Goal: Task Accomplishment & Management: Use online tool/utility

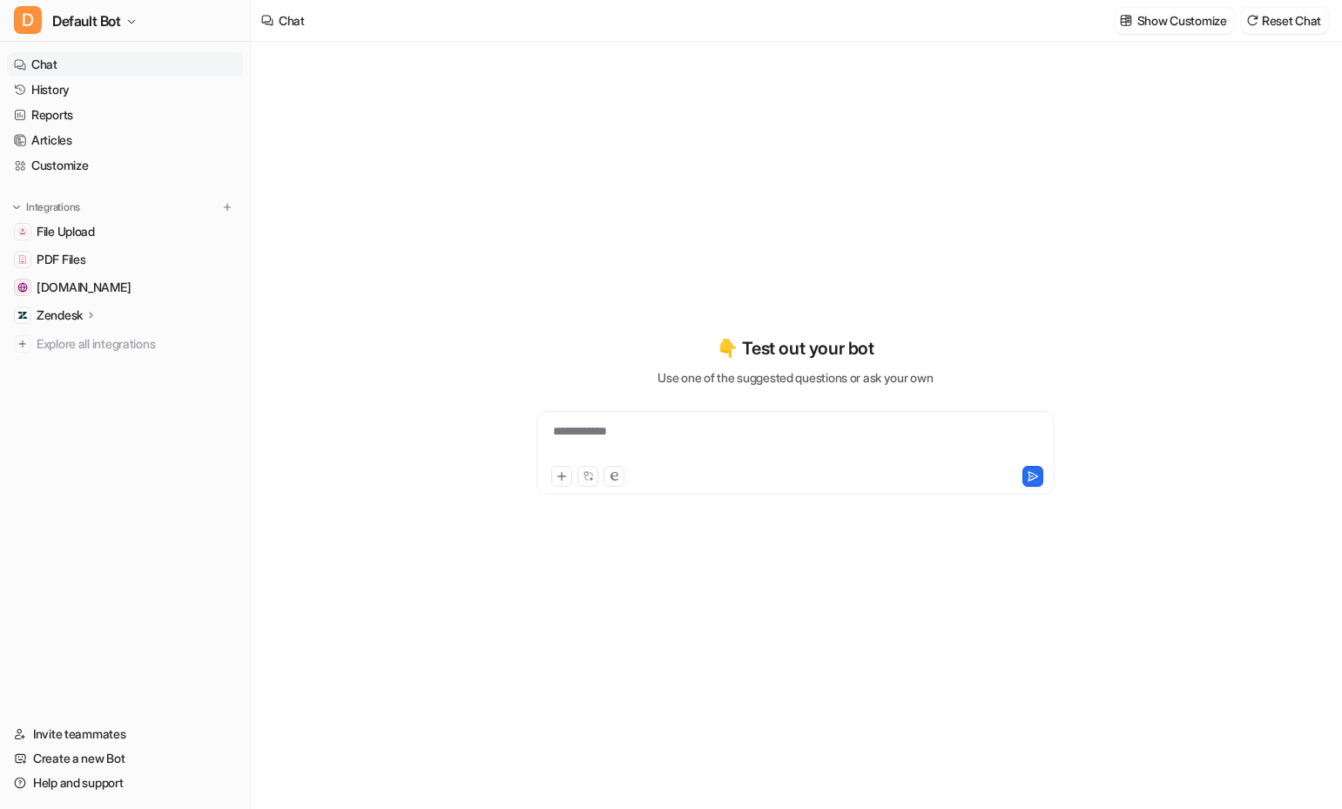
type textarea "**********"
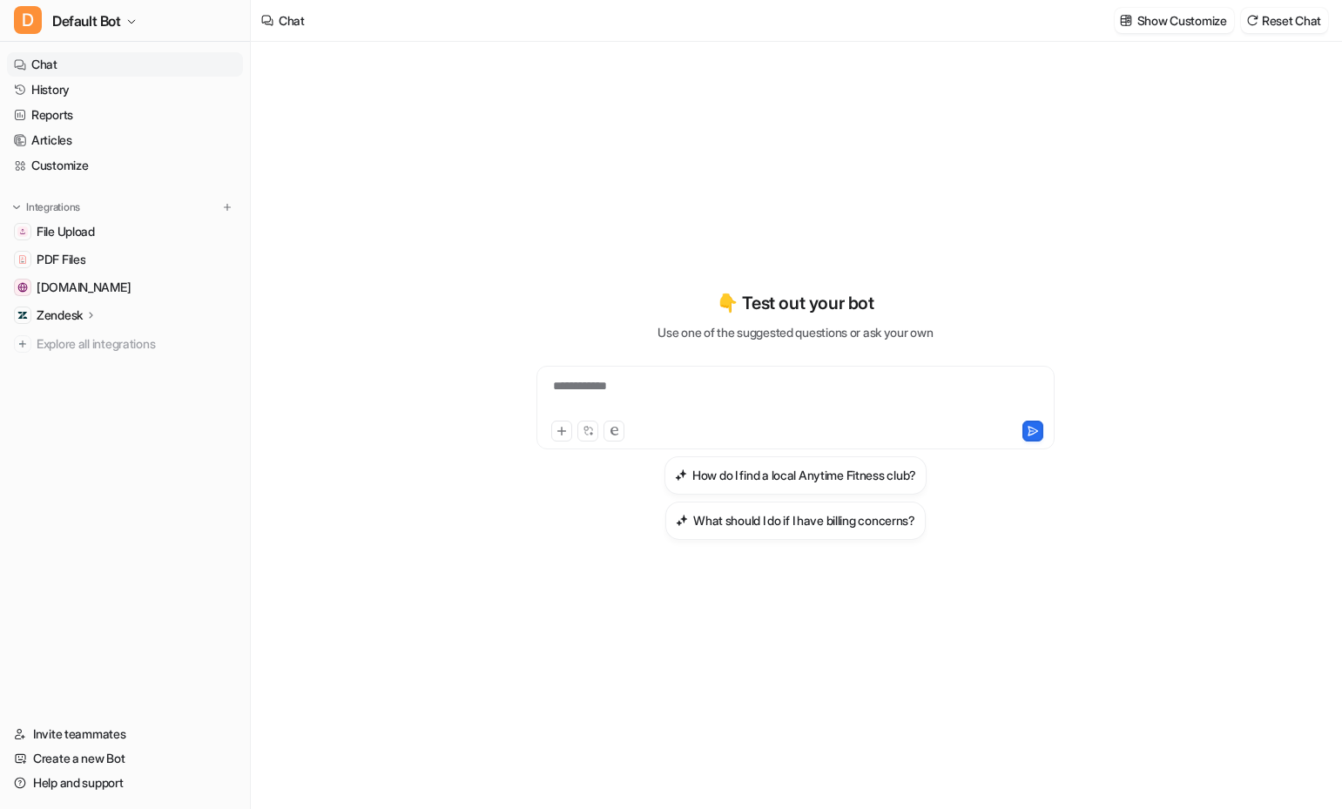
click at [80, 316] on p "Zendesk" at bounding box center [60, 314] width 46 height 17
click at [98, 349] on link "Overview" at bounding box center [134, 340] width 218 height 24
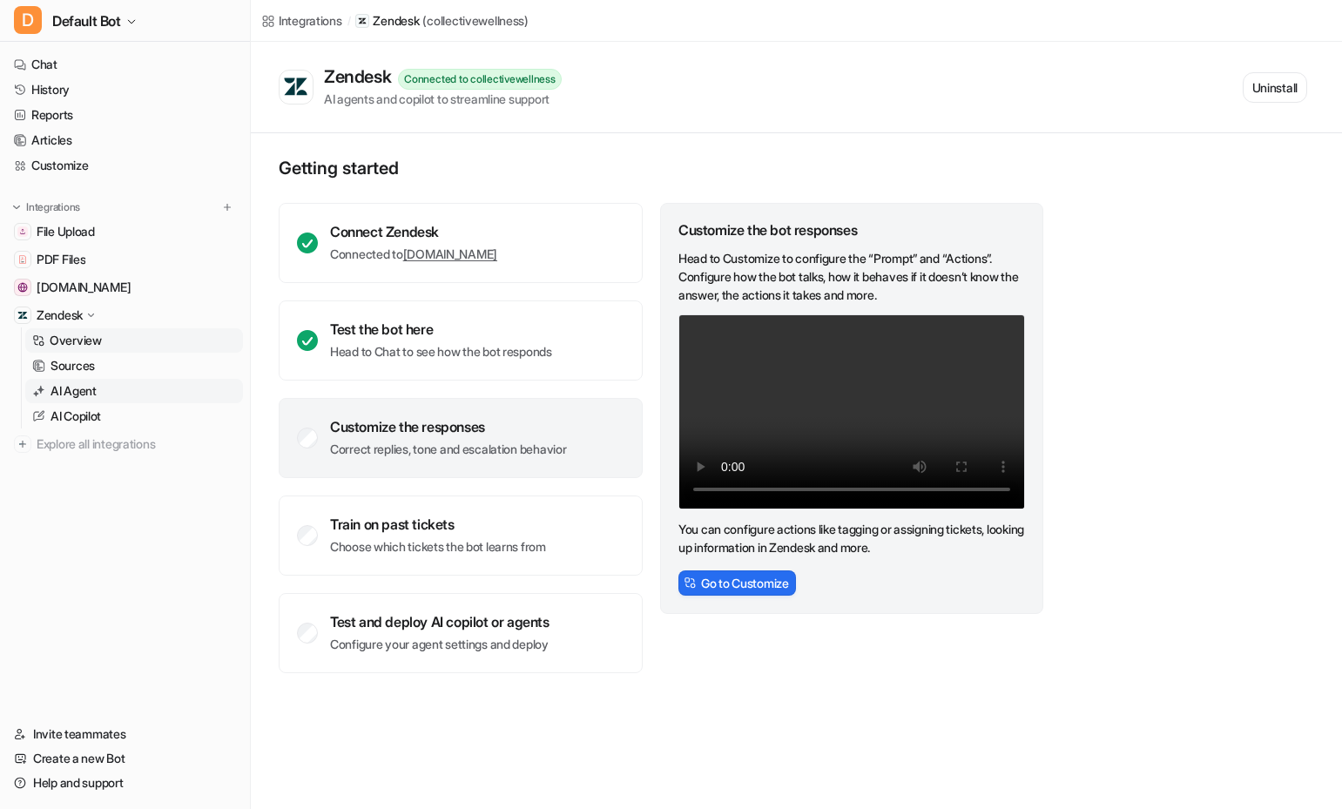
click at [97, 391] on p "AI Agent" at bounding box center [73, 390] width 46 height 17
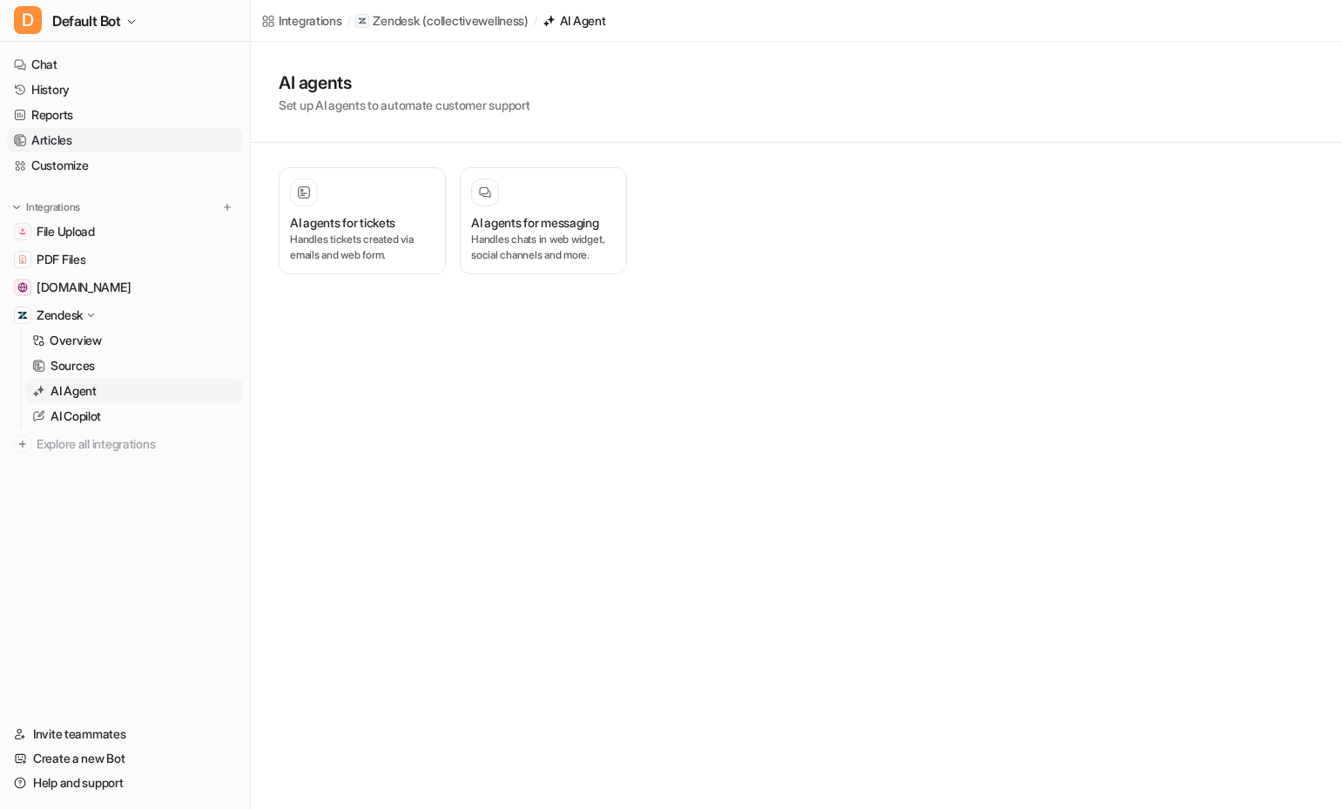
click at [80, 150] on link "Articles" at bounding box center [125, 140] width 236 height 24
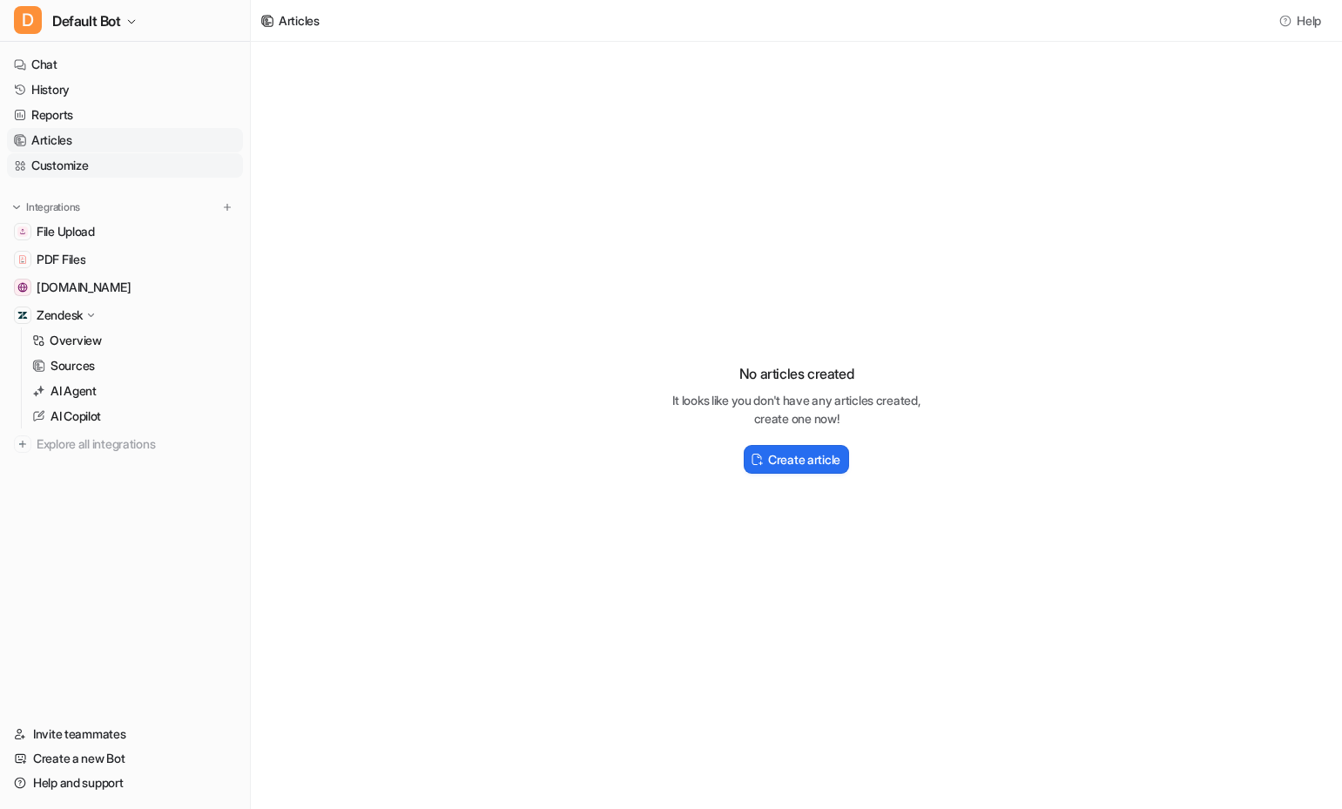
click at [78, 161] on link "Customize" at bounding box center [125, 165] width 236 height 24
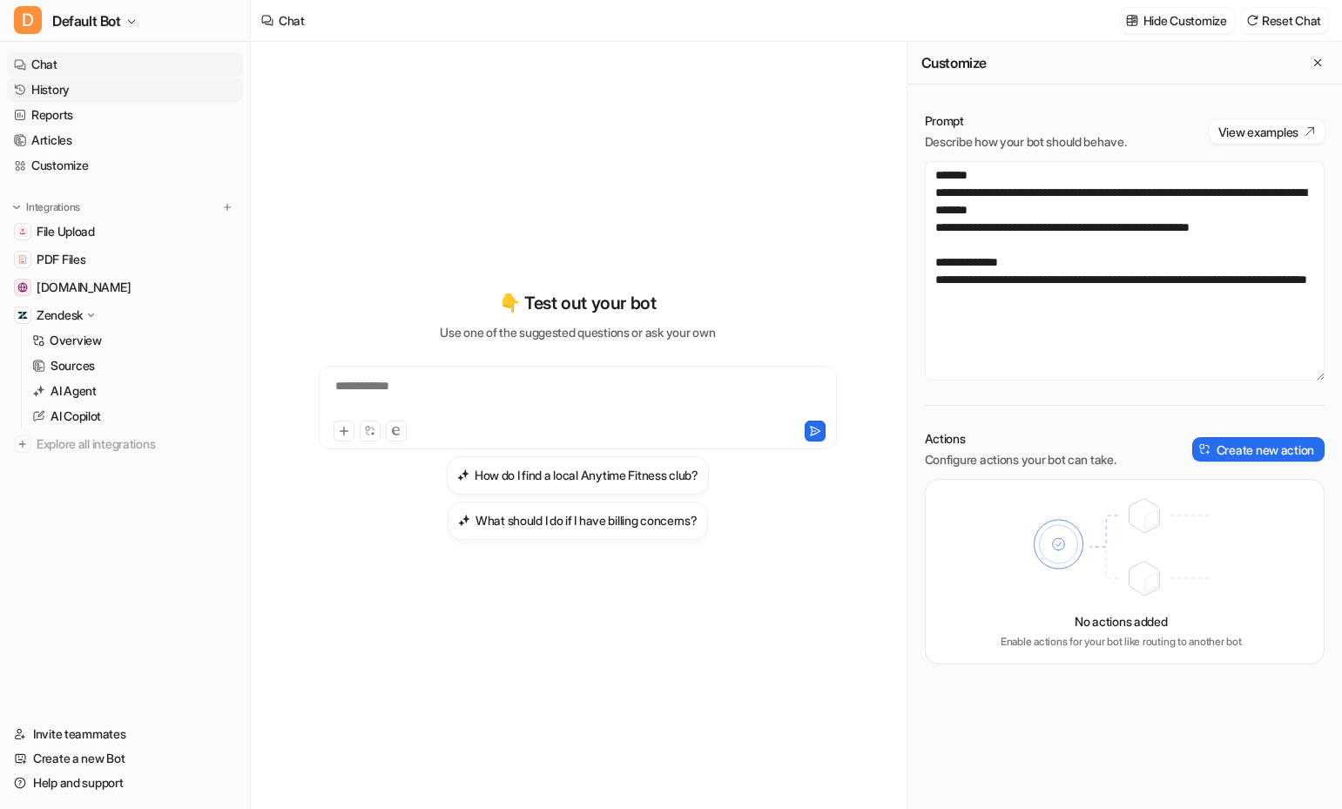
click at [61, 84] on link "History" at bounding box center [125, 89] width 236 height 24
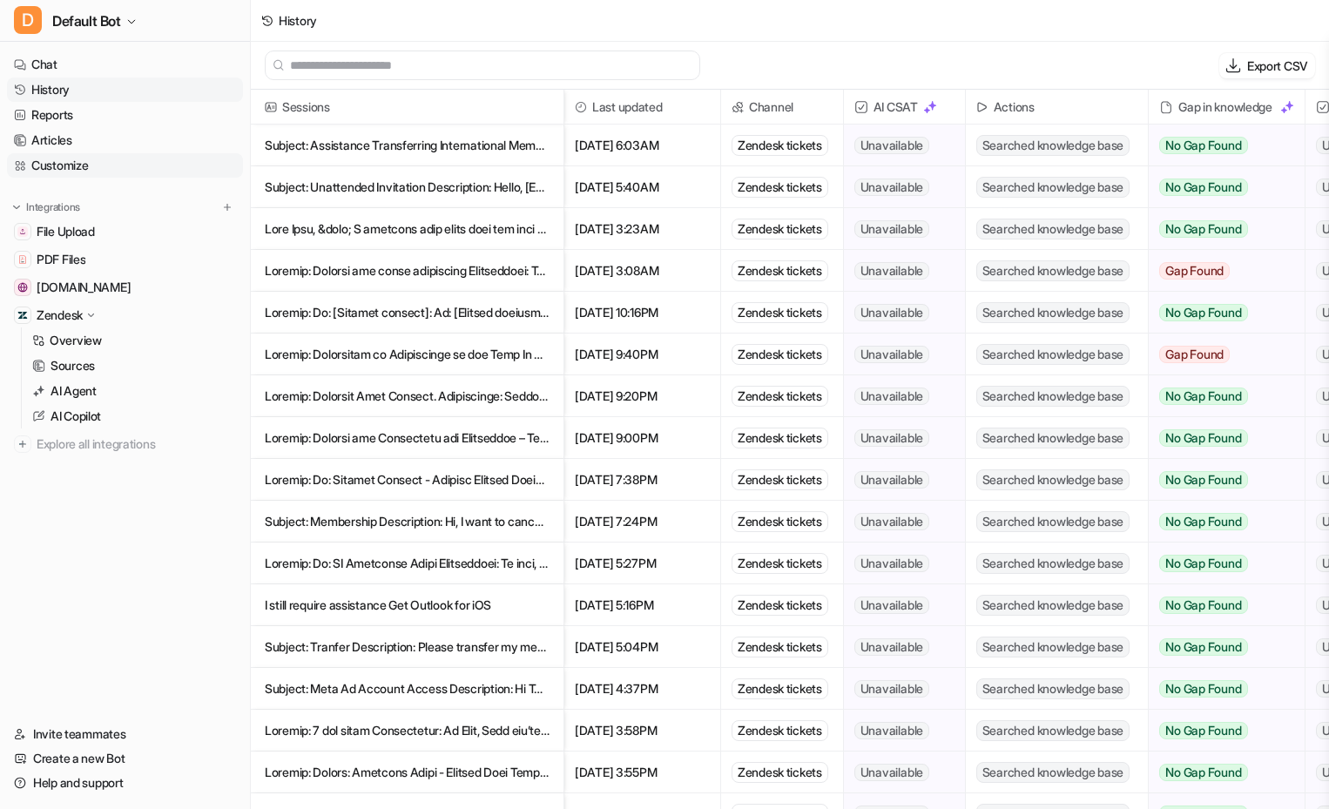
click at [58, 163] on link "Customize" at bounding box center [125, 165] width 236 height 24
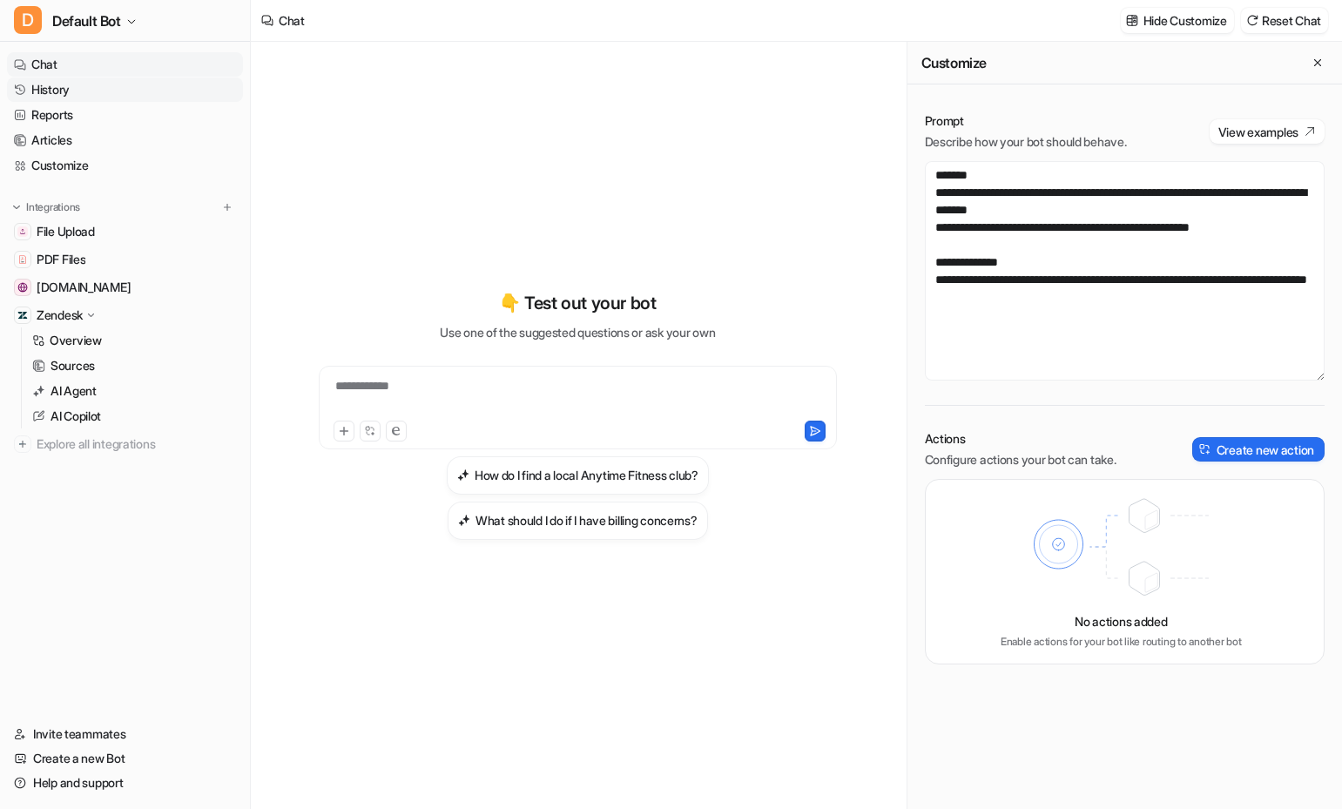
click at [79, 90] on link "History" at bounding box center [125, 89] width 236 height 24
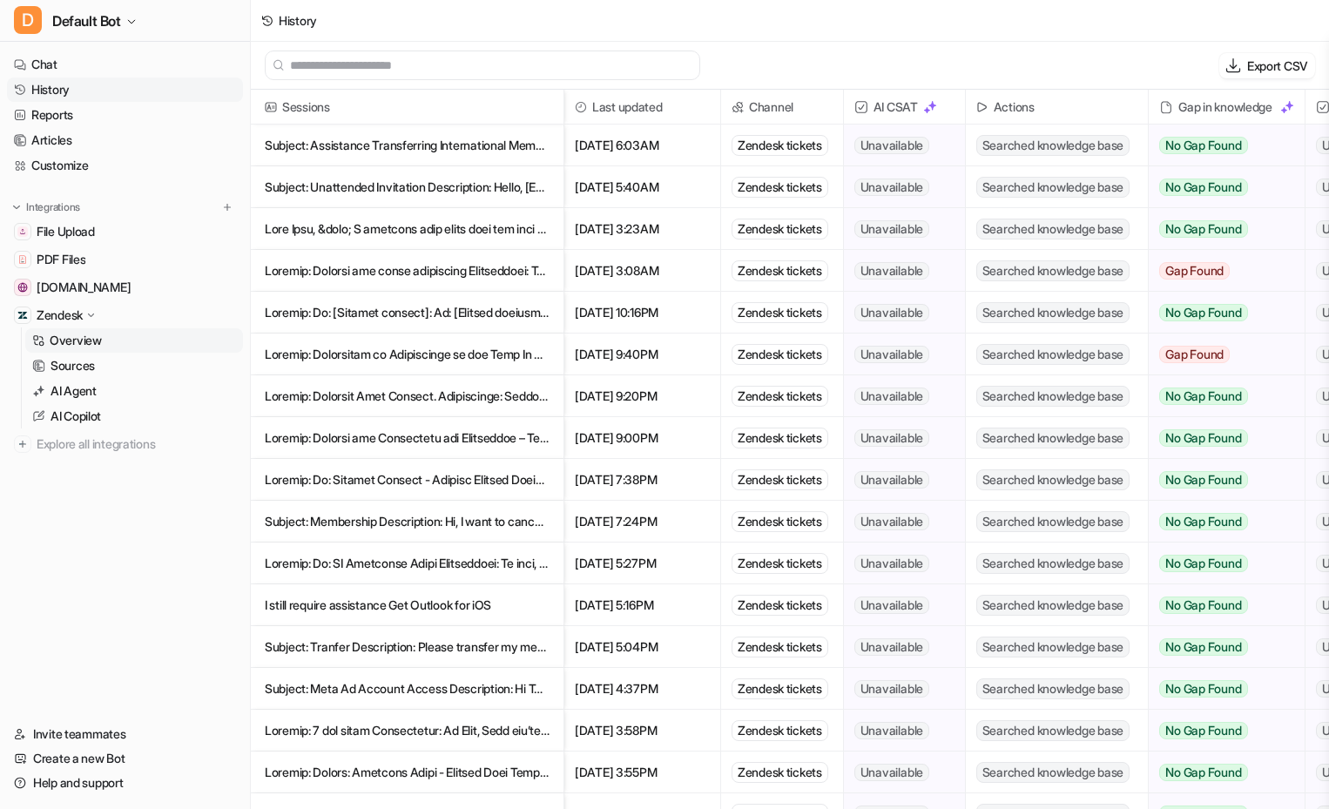
click at [135, 346] on link "Overview" at bounding box center [134, 340] width 218 height 24
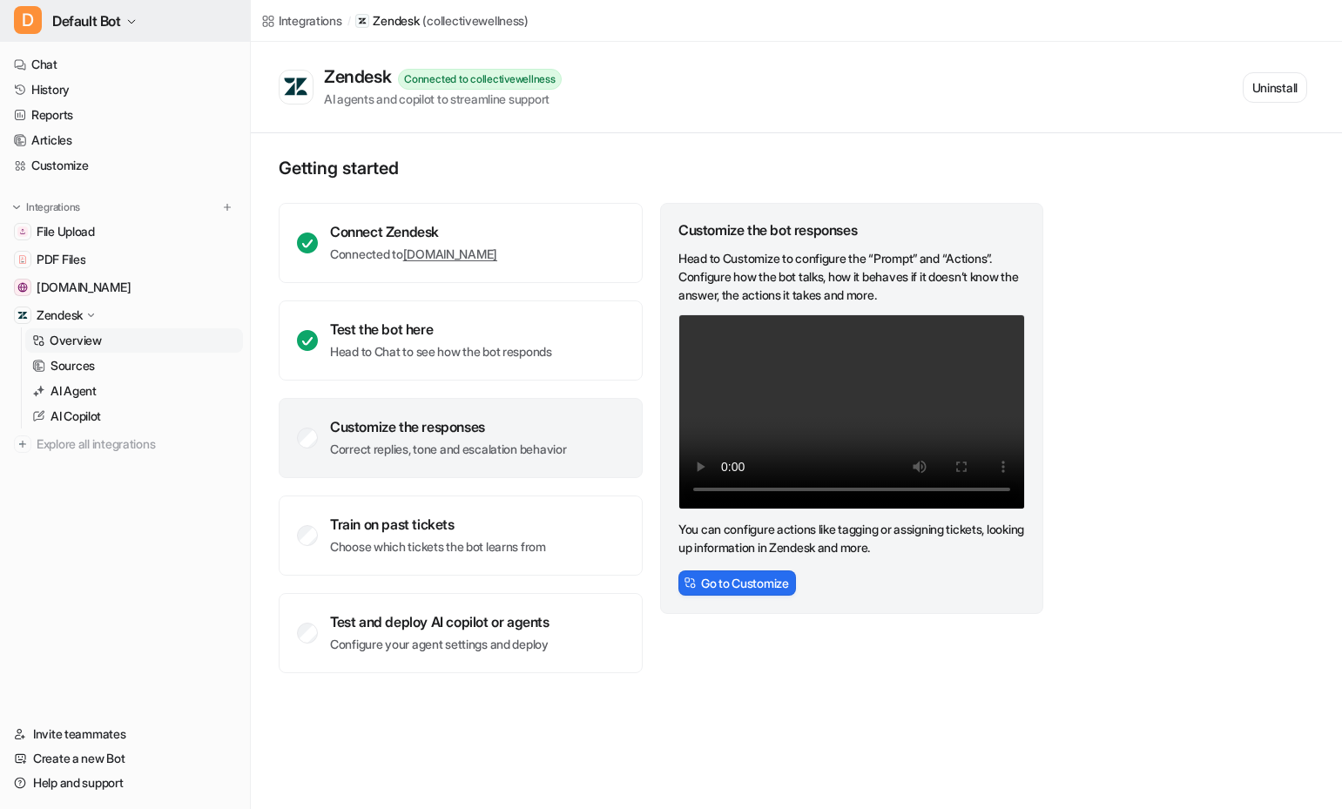
click at [112, 27] on span "Default Bot" at bounding box center [86, 21] width 69 height 24
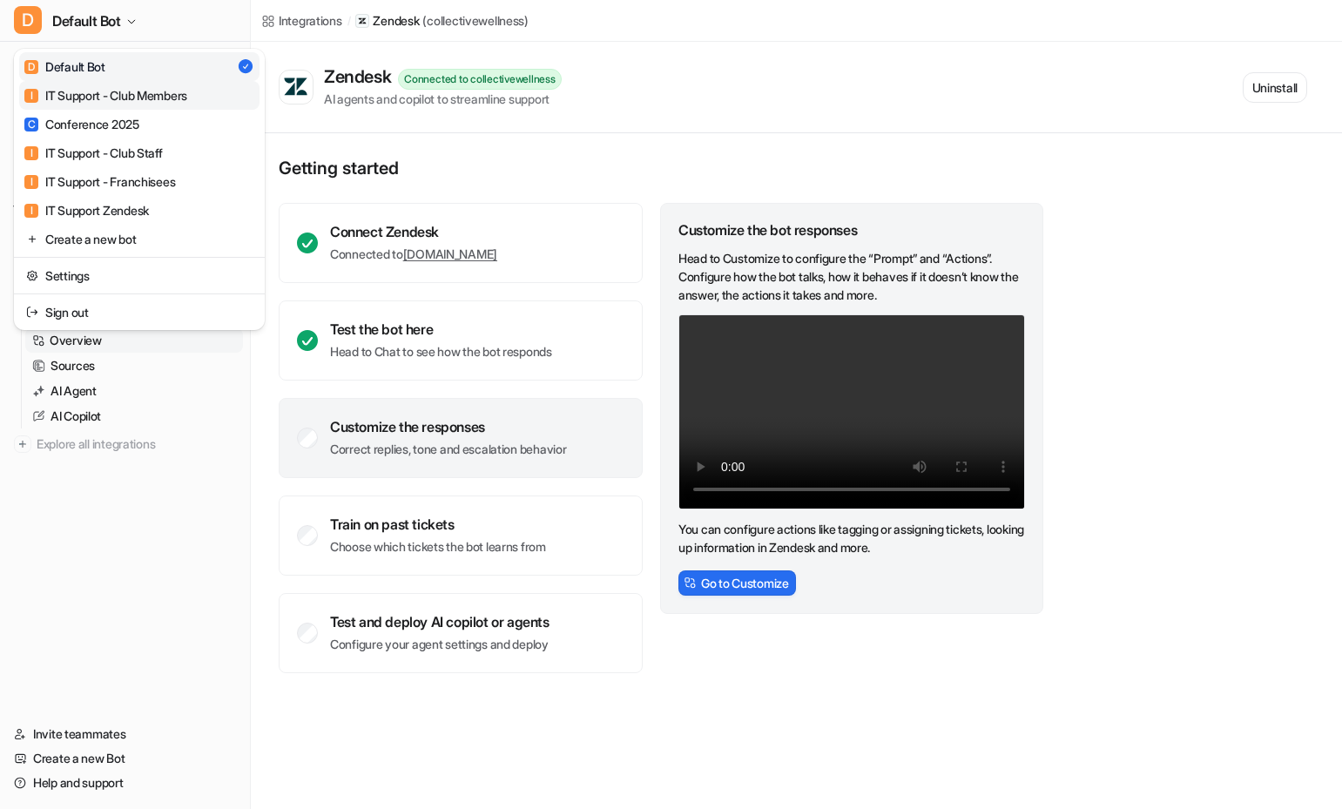
click at [165, 104] on link "I IT Support - Club Members" at bounding box center [139, 95] width 240 height 29
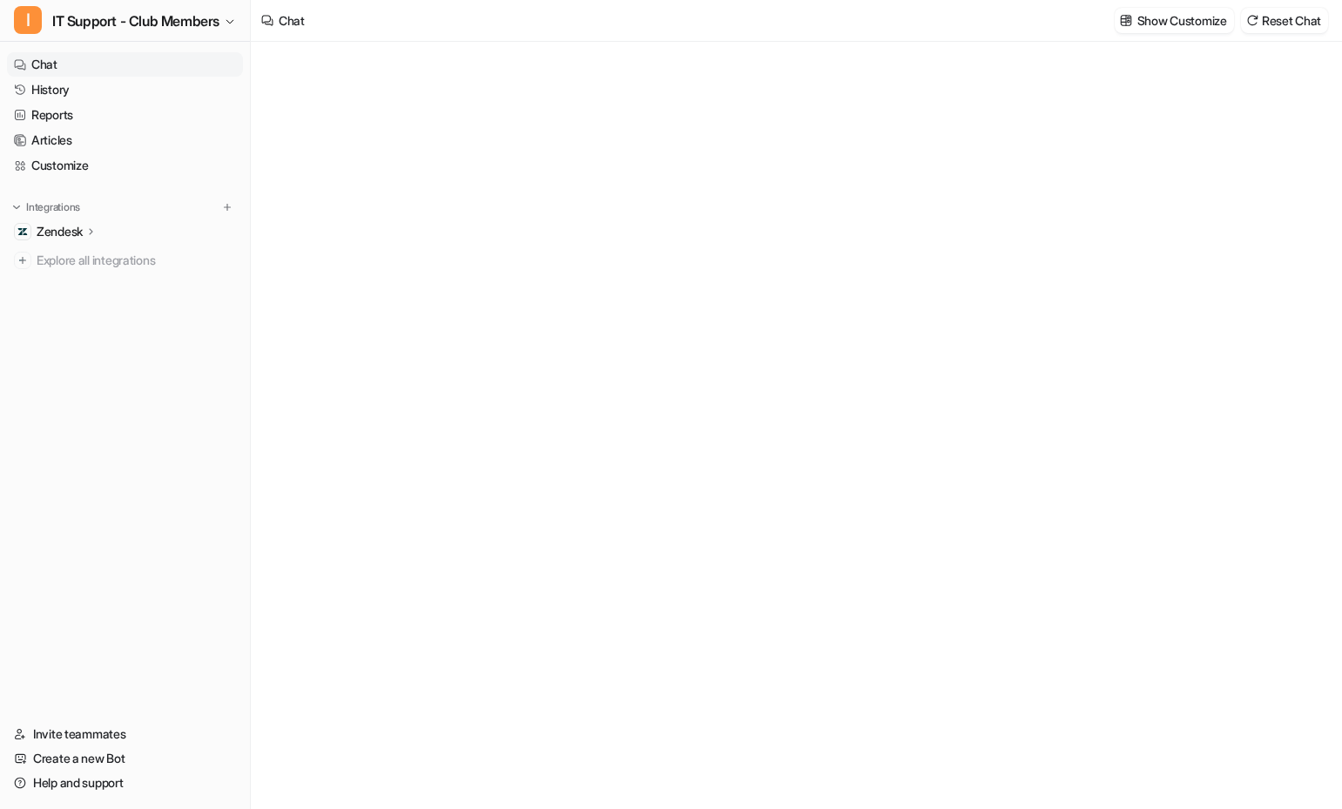
type textarea "**********"
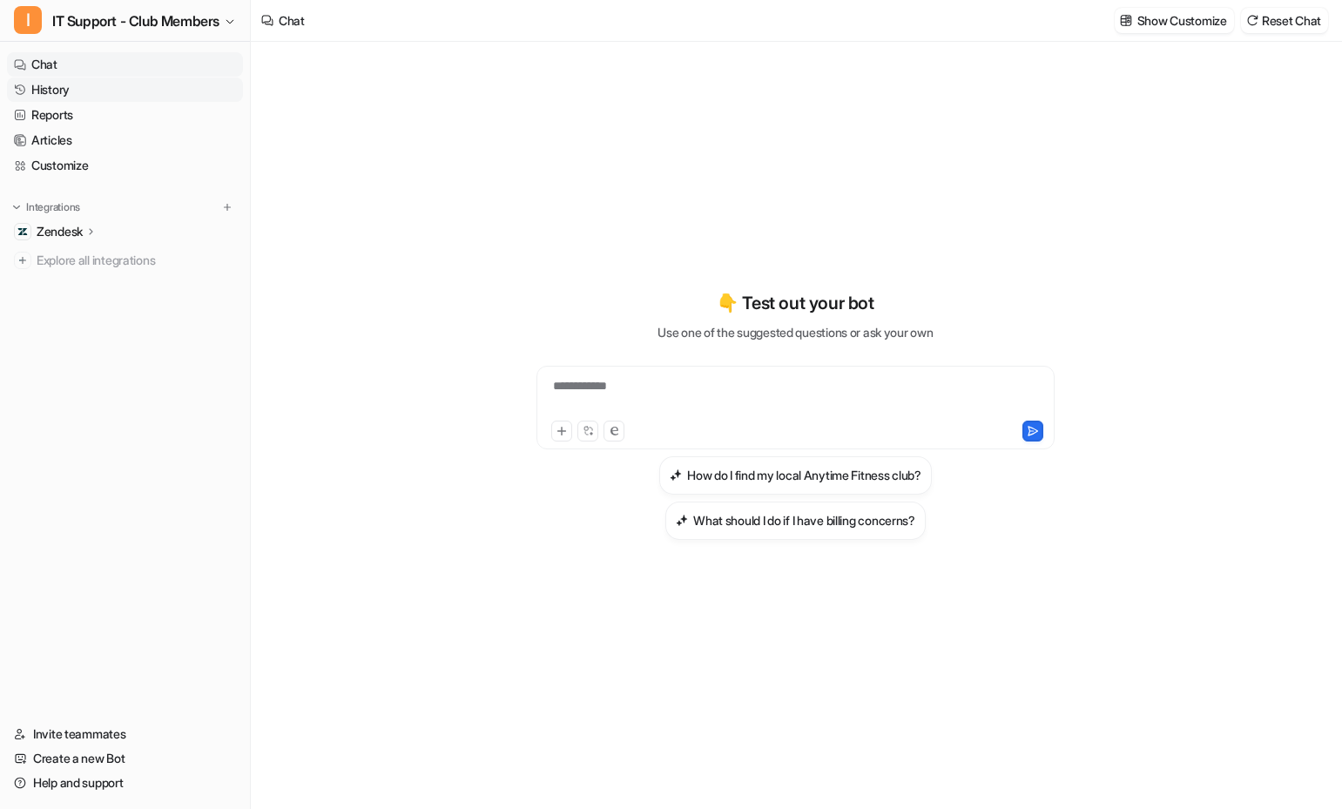
click at [55, 89] on link "History" at bounding box center [125, 89] width 236 height 24
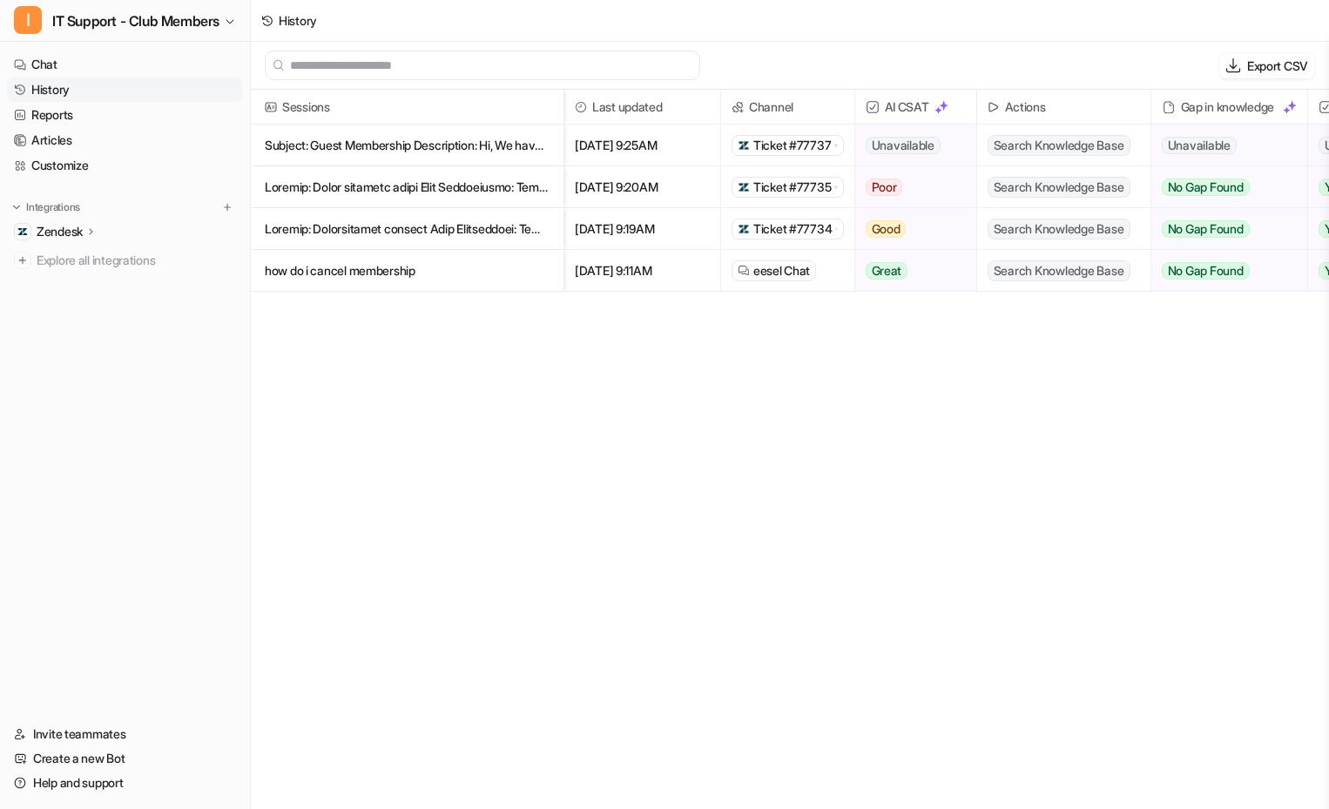
click at [418, 147] on p "Subject: Guest Membership Description: Hi, We have guests who stay with us at" at bounding box center [407, 146] width 285 height 42
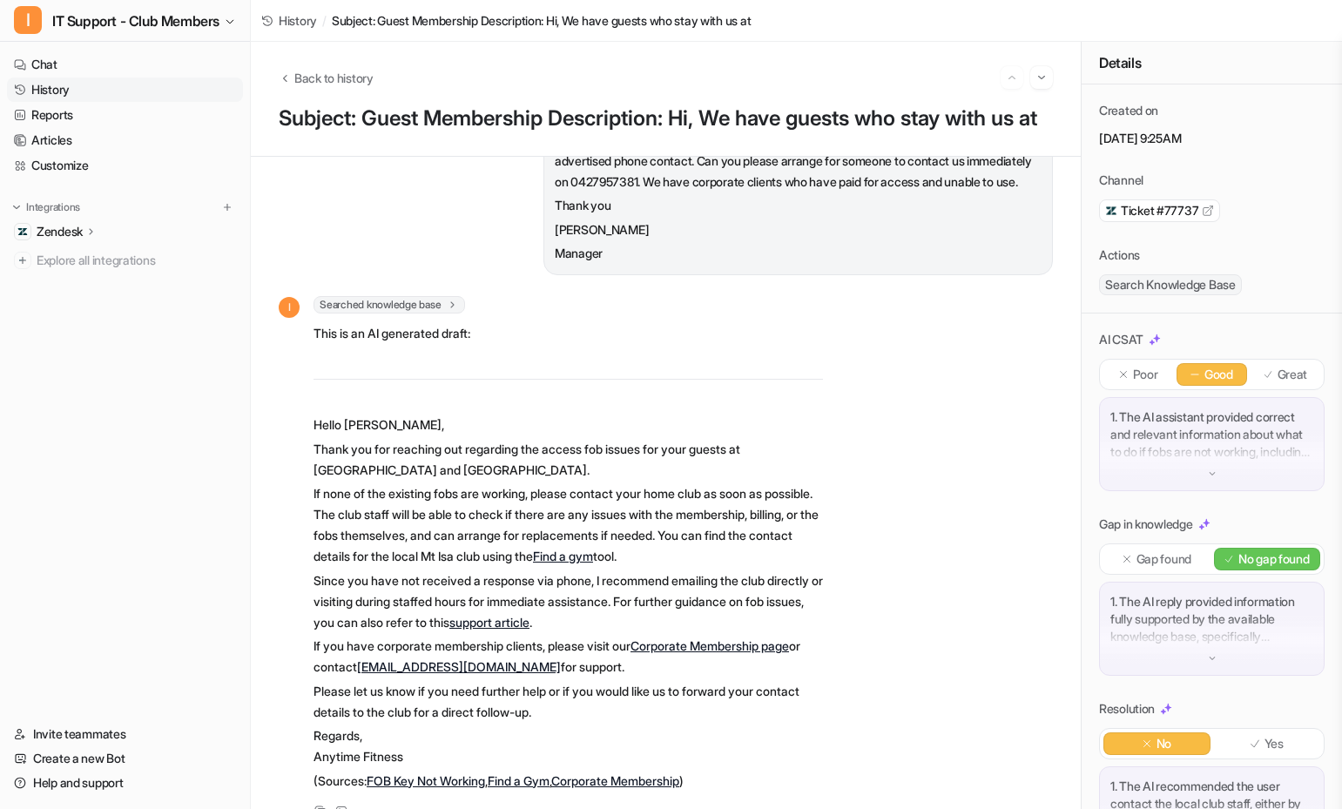
scroll to position [239, 0]
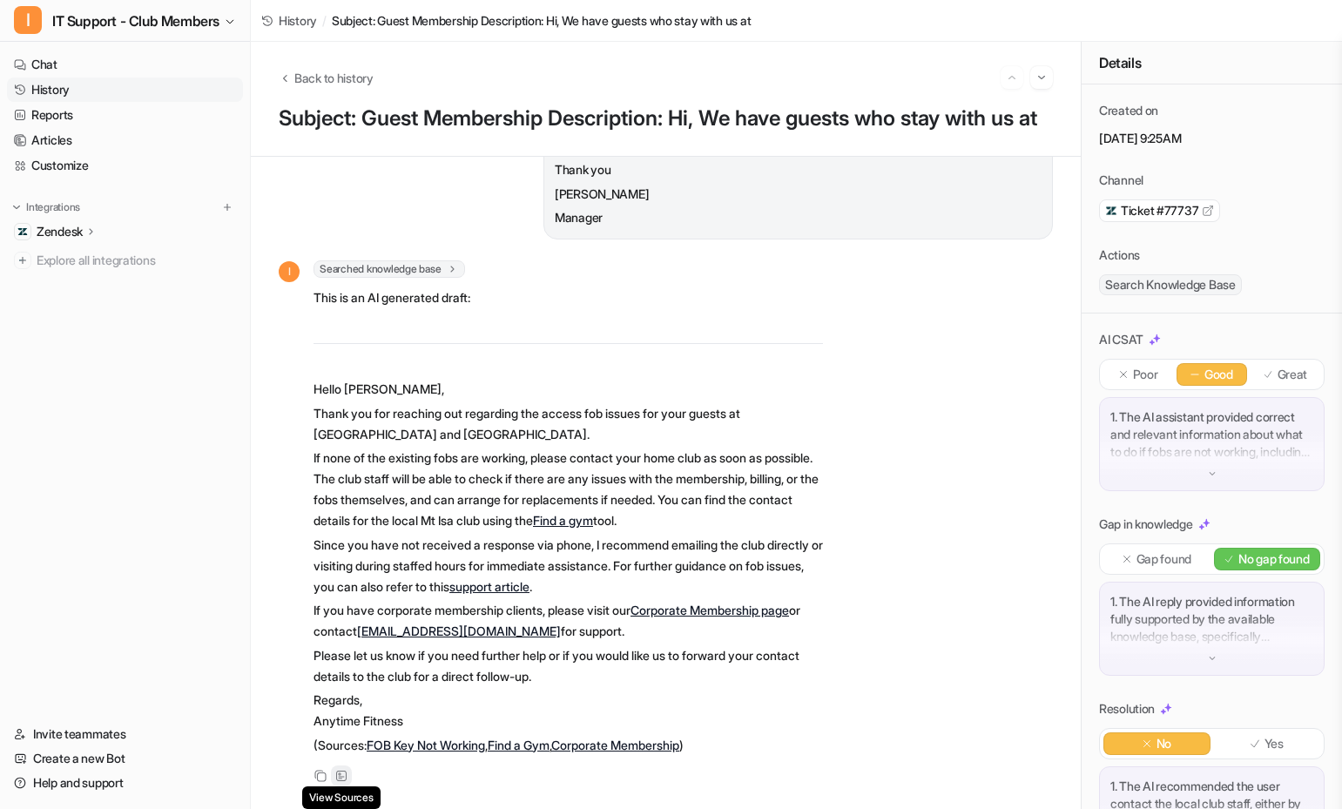
click at [341, 770] on icon at bounding box center [341, 776] width 12 height 12
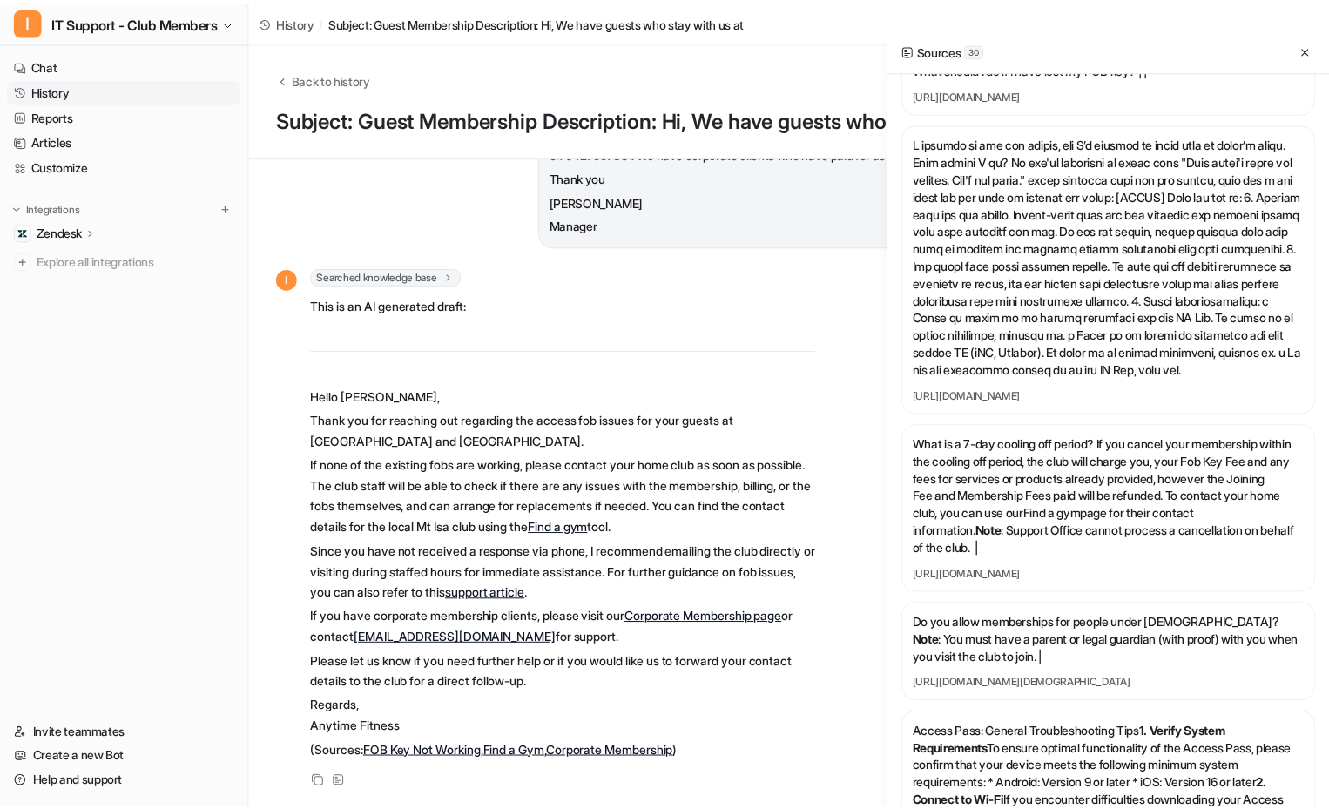
scroll to position [0, 0]
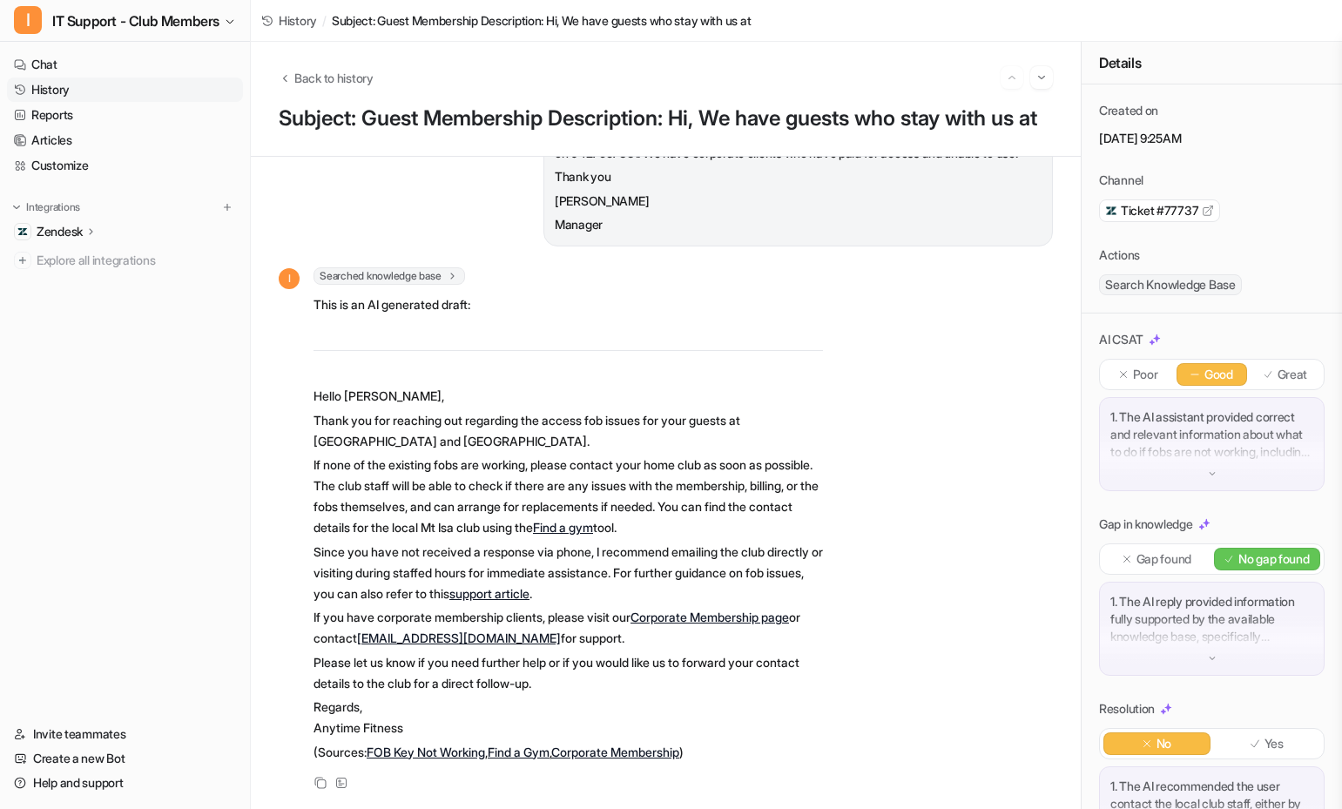
click at [75, 237] on p "Zendesk" at bounding box center [60, 231] width 46 height 17
click at [90, 279] on p "Sources" at bounding box center [72, 281] width 44 height 17
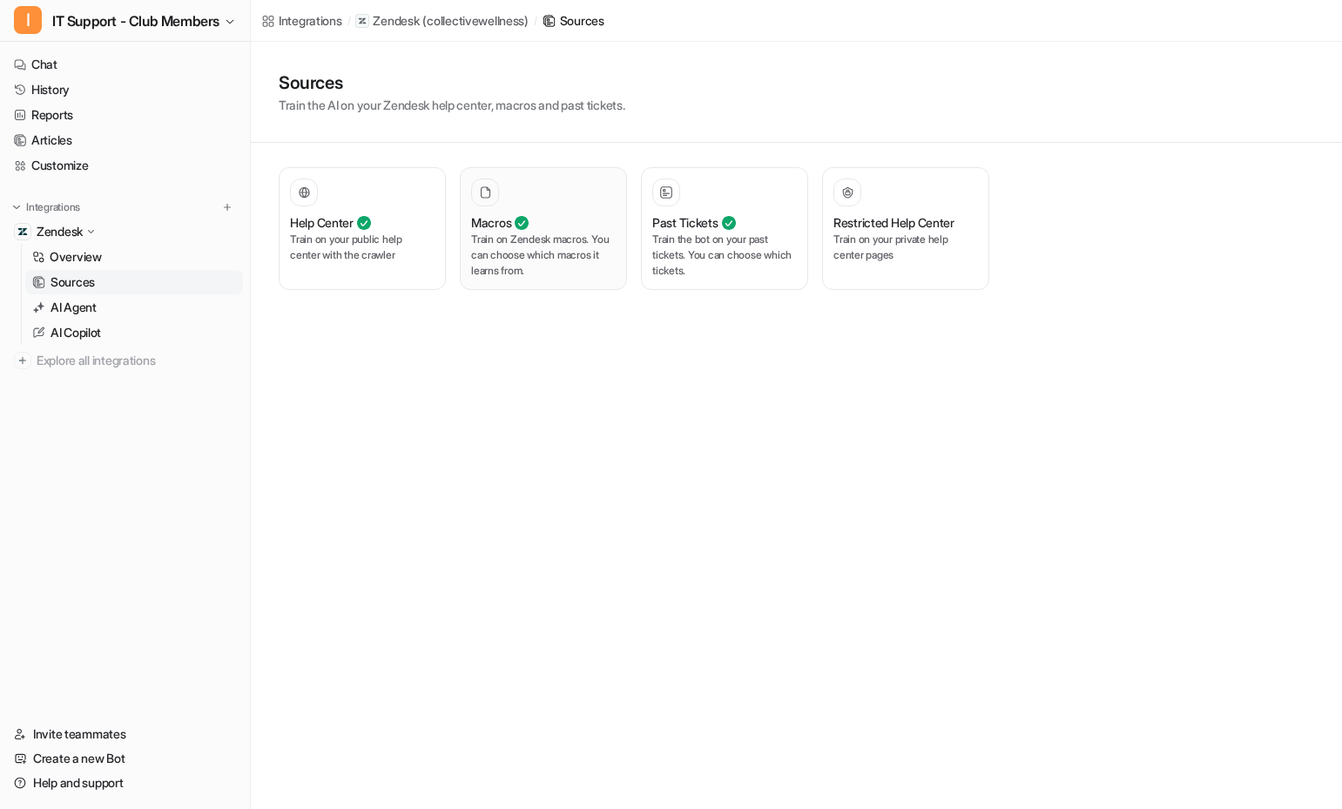
click at [515, 252] on p "Train on Zendesk macros. You can choose which macros it learns from." at bounding box center [543, 255] width 145 height 47
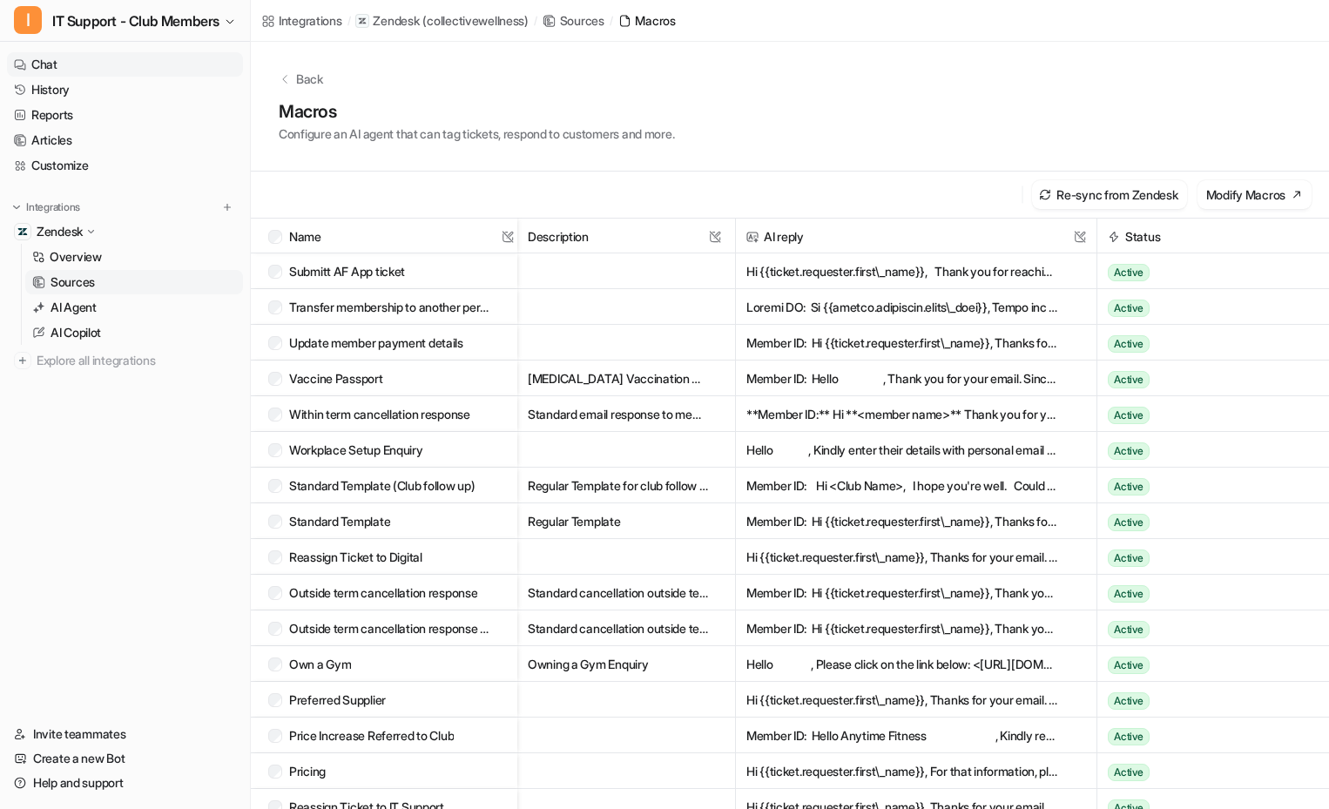
click at [56, 58] on link "Chat" at bounding box center [125, 64] width 236 height 24
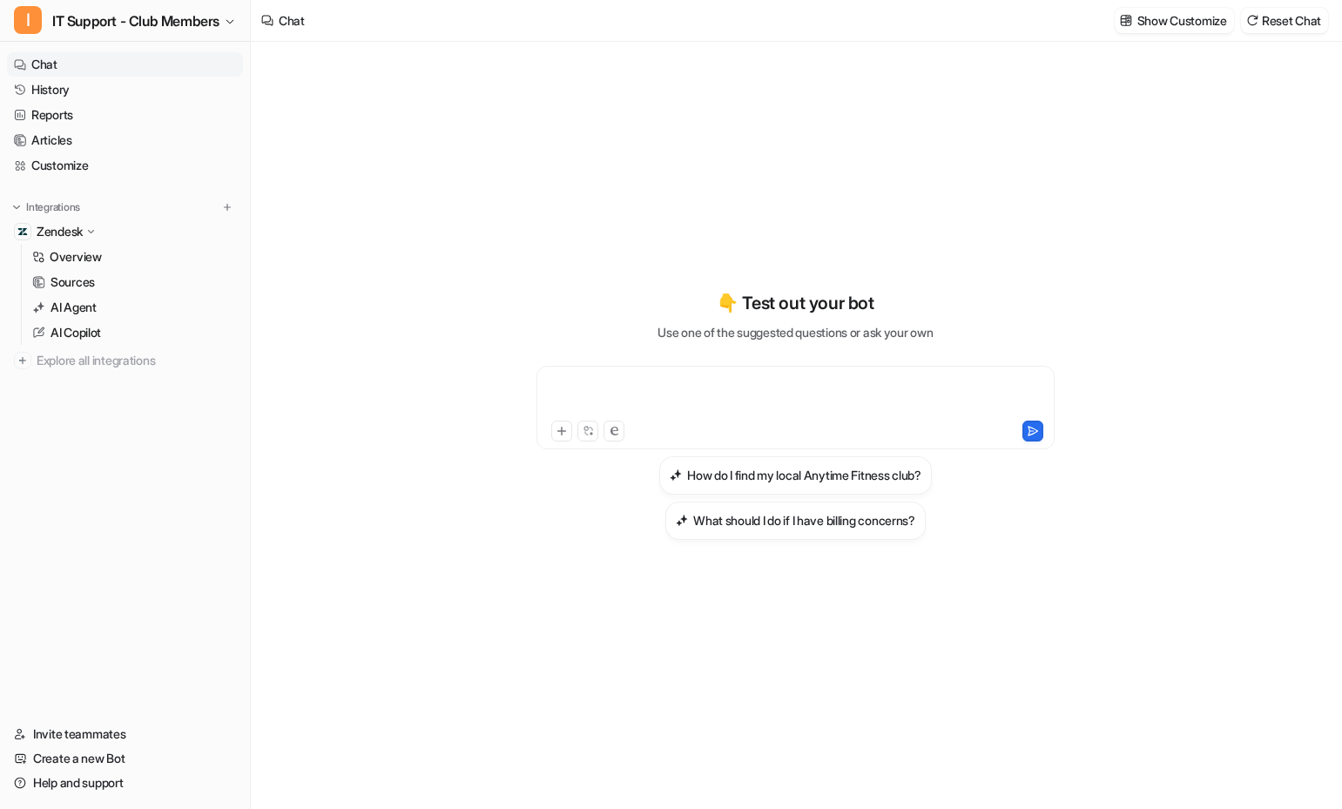
click at [770, 397] on div at bounding box center [795, 397] width 509 height 40
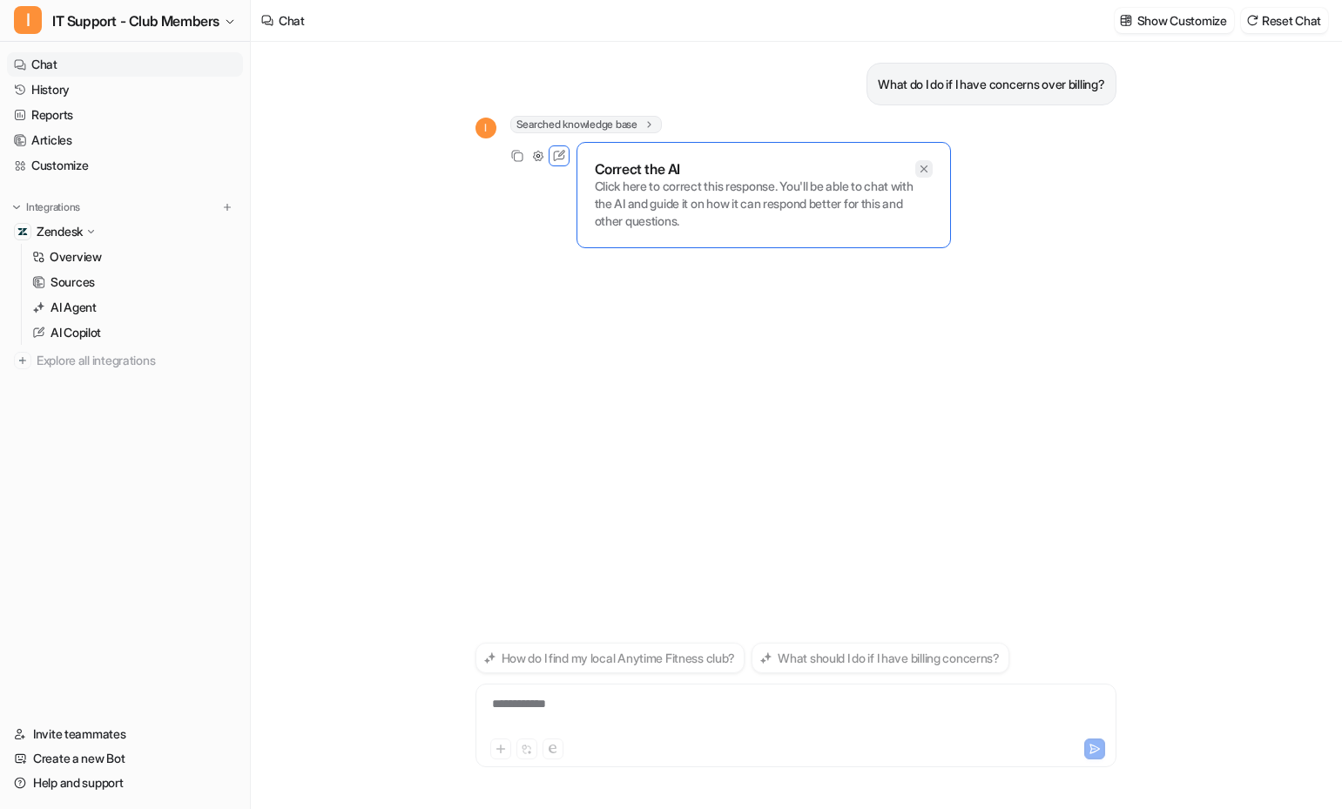
click at [924, 165] on icon at bounding box center [924, 169] width 12 height 12
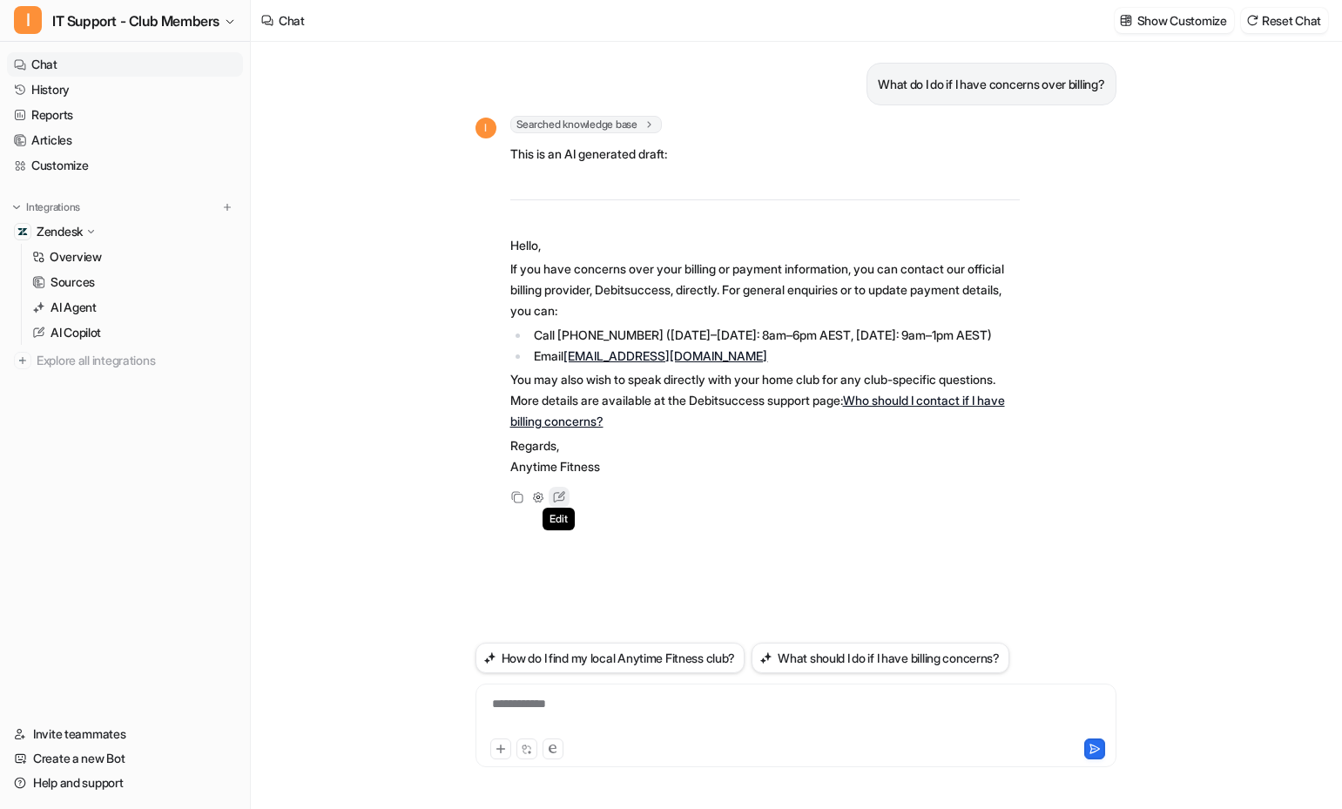
click at [557, 498] on icon at bounding box center [559, 497] width 23 height 23
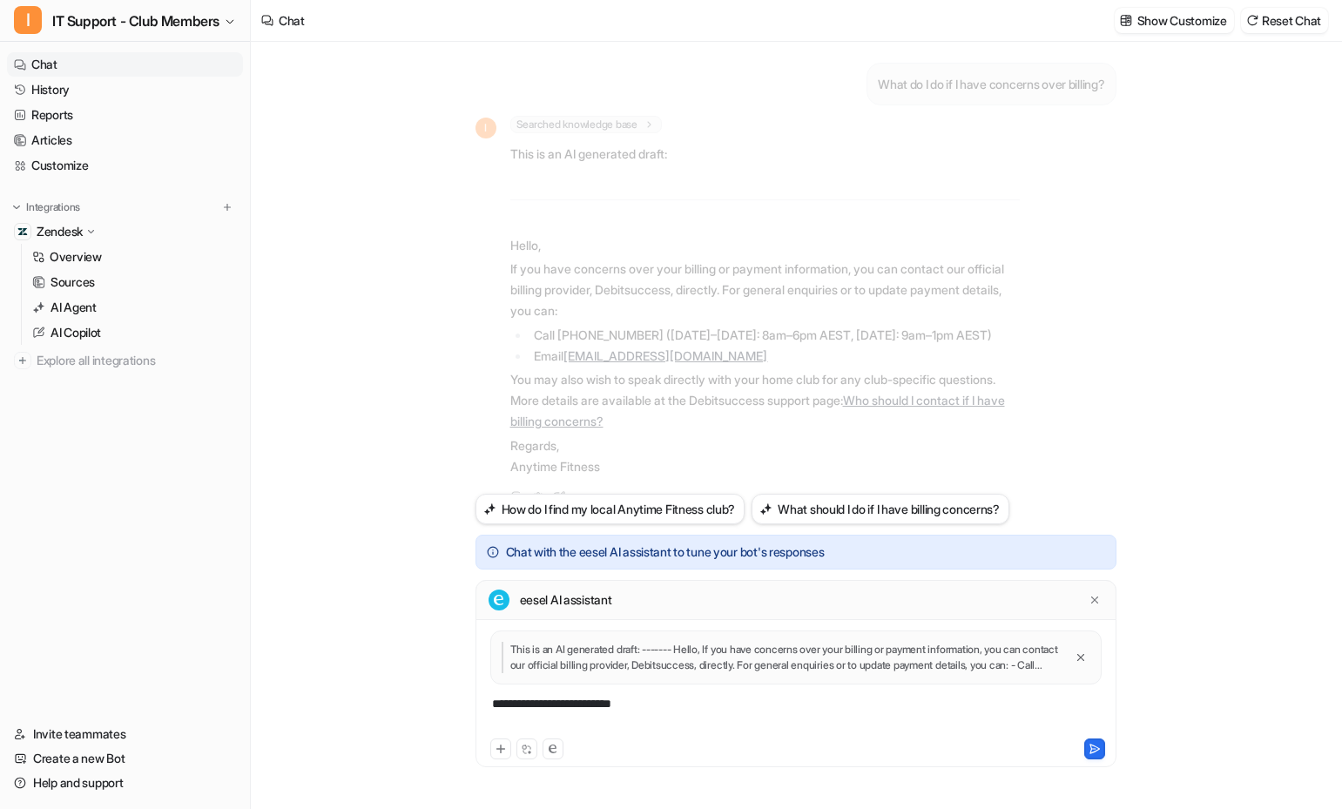
click at [663, 706] on div "**********" at bounding box center [796, 715] width 632 height 40
click at [803, 710] on div "**********" at bounding box center [796, 715] width 632 height 40
